Goal: Information Seeking & Learning: Learn about a topic

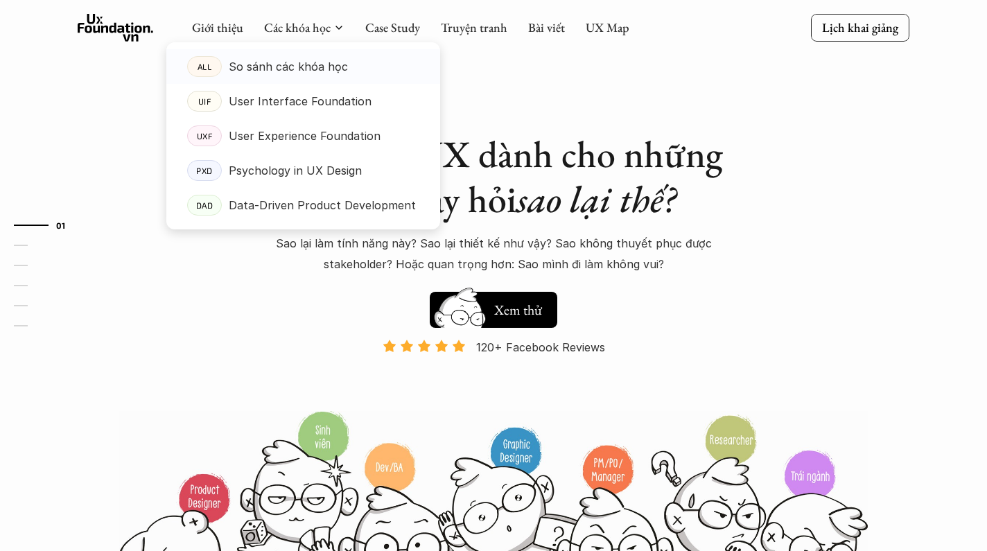
click at [289, 69] on p "So sánh các khóa học" at bounding box center [288, 66] width 119 height 21
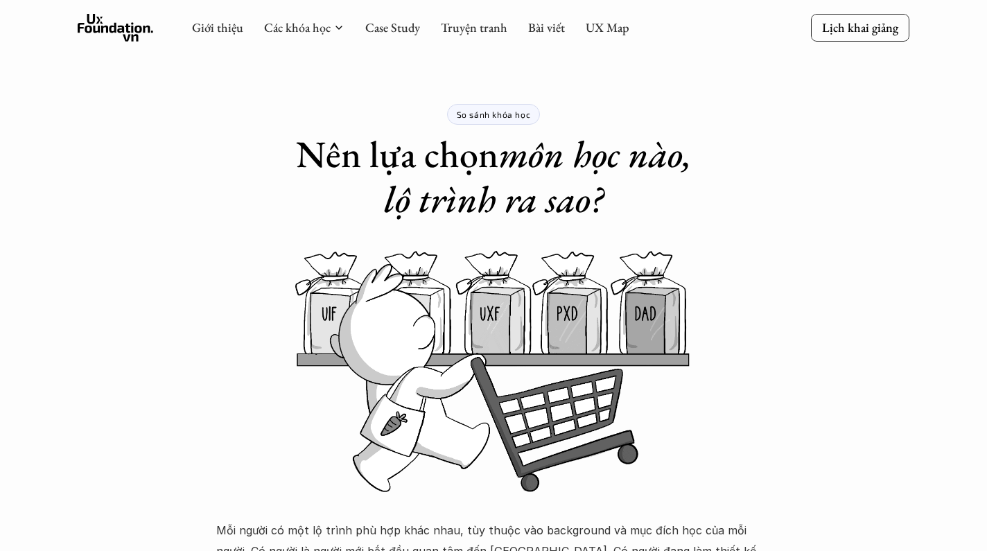
click at [353, 51] on div "Giới thiệu Các khóa học Case Study Truyện tranh Bài viết UX Map Lịch khai giảng" at bounding box center [493, 28] width 987 height 57
click at [388, 31] on link "Case Study" at bounding box center [392, 27] width 55 height 16
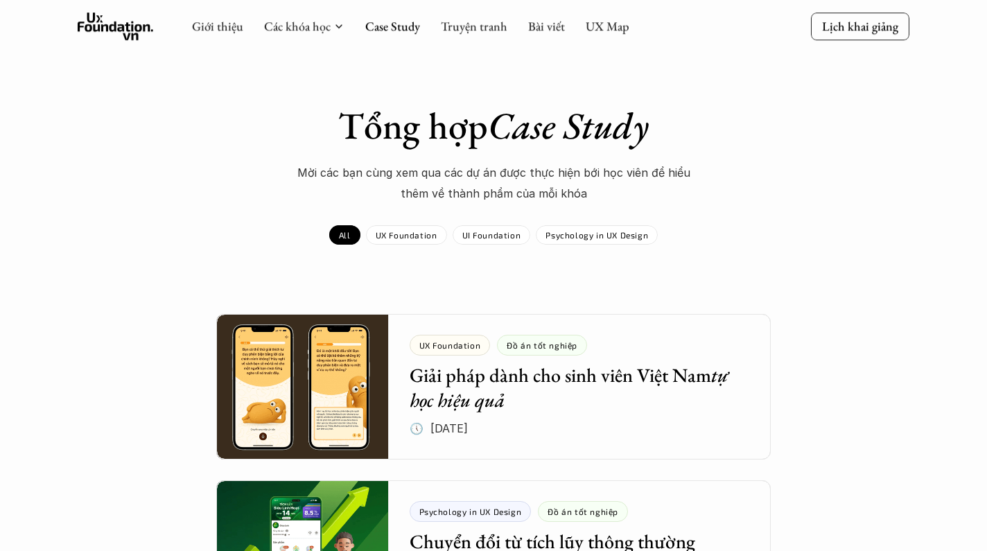
scroll to position [11, 0]
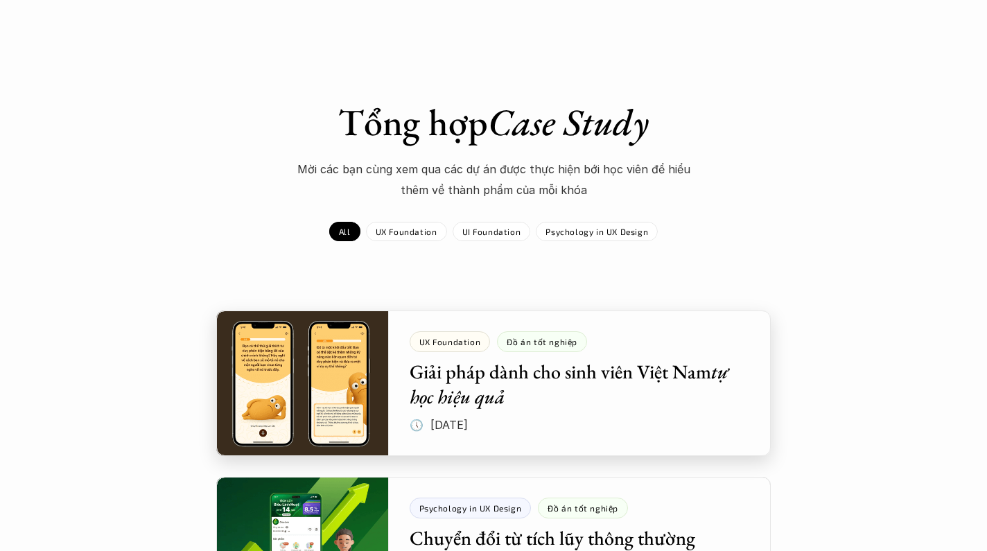
click at [443, 394] on div at bounding box center [493, 383] width 554 height 146
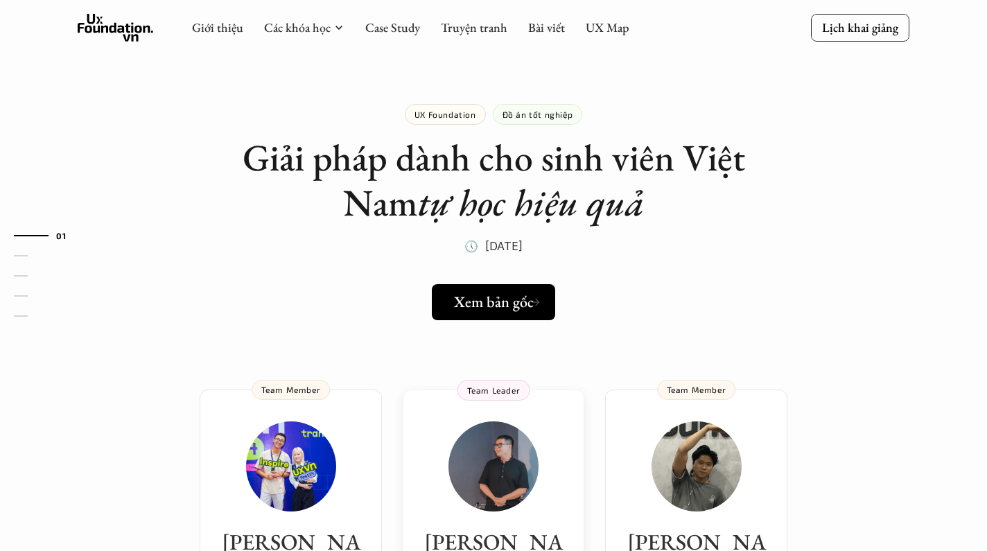
click at [498, 385] on p "Team Leader" at bounding box center [493, 390] width 53 height 10
